Goal: Check status: Check status

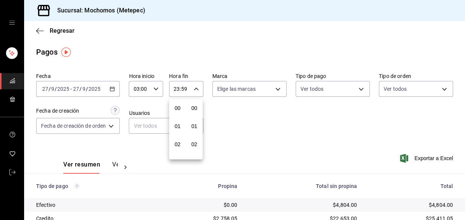
scroll to position [1032, 0]
drag, startPoint x: 243, startPoint y: 132, endPoint x: 280, endPoint y: 128, distance: 36.4
click at [243, 132] on div at bounding box center [232, 110] width 465 height 220
click at [196, 88] on icon "button" at bounding box center [196, 88] width 5 height 5
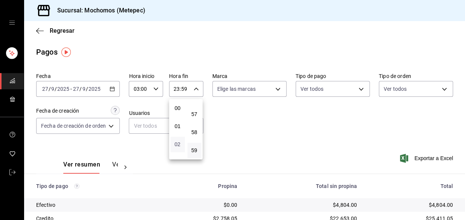
click at [177, 145] on span "02" at bounding box center [177, 144] width 5 height 6
type input "02:59"
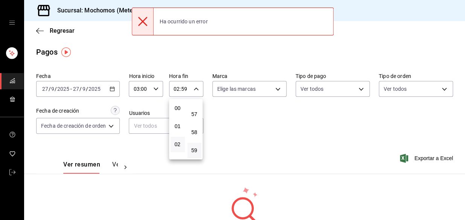
click at [271, 139] on div at bounding box center [232, 110] width 465 height 220
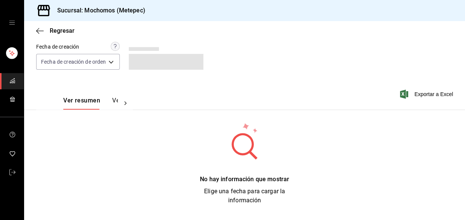
scroll to position [68, 0]
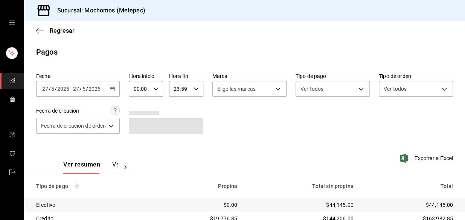
click at [115, 88] on icon "button" at bounding box center [112, 88] width 5 height 5
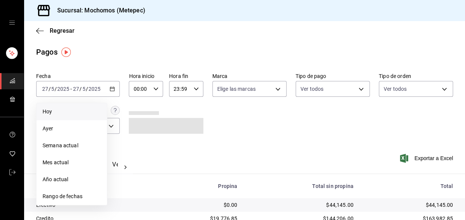
click at [84, 108] on span "Hoy" at bounding box center [72, 112] width 58 height 8
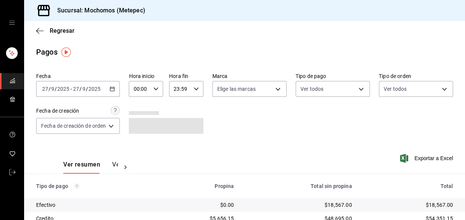
click at [160, 90] on div "00:00 Hora inicio" at bounding box center [146, 89] width 34 height 16
click at [142, 130] on button "05" at bounding box center [138, 130] width 14 height 15
type input "05:00"
click at [195, 86] on div at bounding box center [232, 110] width 465 height 220
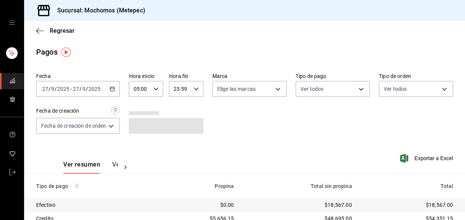
click at [194, 88] on icon "button" at bounding box center [196, 88] width 5 height 5
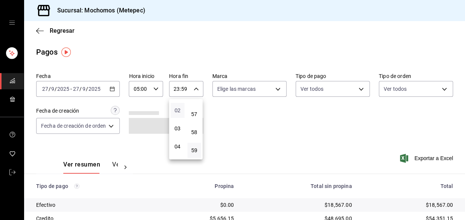
click at [177, 113] on span "02" at bounding box center [177, 110] width 5 height 6
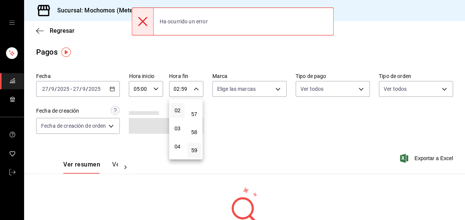
click at [258, 113] on div at bounding box center [232, 110] width 465 height 220
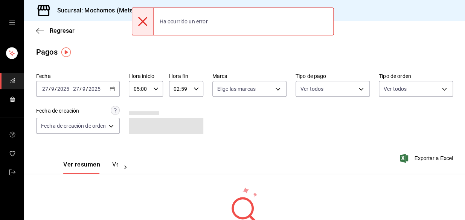
click at [189, 89] on input "02:59" at bounding box center [179, 88] width 21 height 15
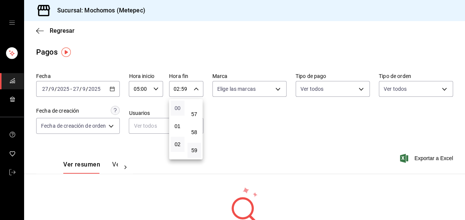
click at [179, 107] on span "00" at bounding box center [177, 108] width 5 height 6
type input "00:59"
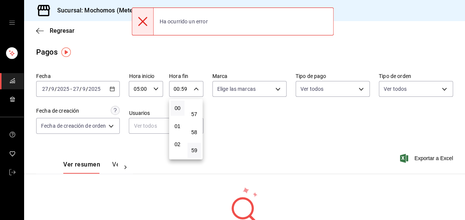
click at [262, 122] on div at bounding box center [232, 110] width 465 height 220
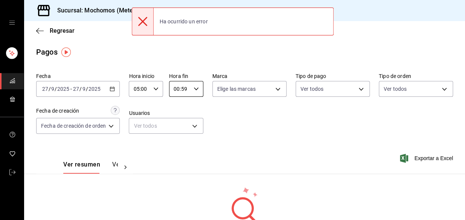
click at [112, 87] on icon "button" at bounding box center [112, 88] width 5 height 5
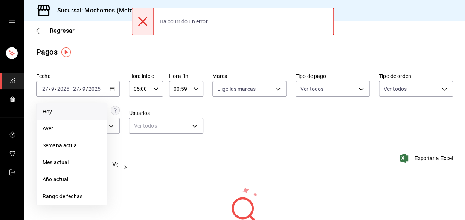
click at [72, 115] on span "Hoy" at bounding box center [72, 112] width 58 height 8
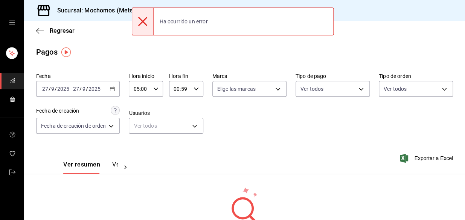
type input "00:00"
type input "23:59"
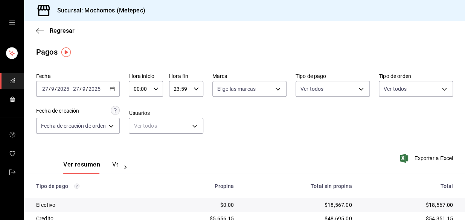
click at [151, 91] on div "00:00 Hora inicio" at bounding box center [146, 89] width 34 height 16
drag, startPoint x: 141, startPoint y: 130, endPoint x: 165, endPoint y: 123, distance: 25.3
click at [140, 130] on button "03" at bounding box center [138, 128] width 14 height 15
type input "03:00"
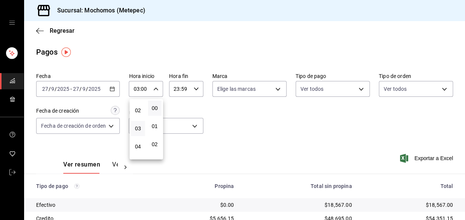
click at [249, 118] on div at bounding box center [232, 110] width 465 height 220
click at [267, 131] on div "Fecha 2025-09-27 27 / 9 / 2025 - 2025-09-27 27 / 9 / 2025 Hora inicio 03:00 Hor…" at bounding box center [244, 106] width 417 height 73
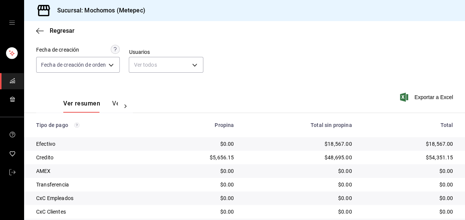
scroll to position [126, 0]
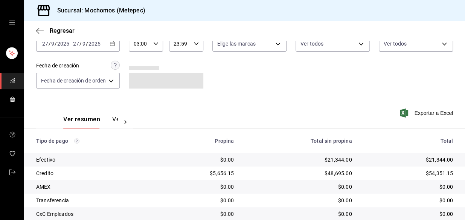
scroll to position [126, 0]
